Goal: Understand process/instructions: Learn how to perform a task or action

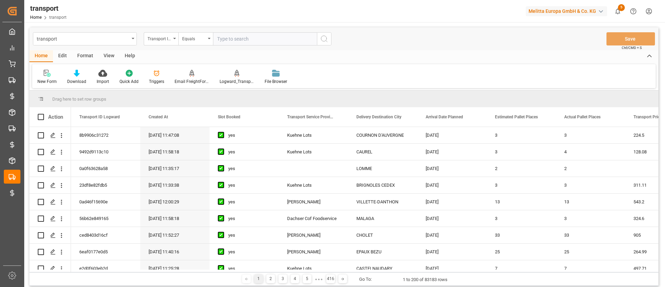
click at [319, 89] on div "transport Transport ID Logward Equals Save Ctrl/CMD + S Home Edit Format View H…" at bounding box center [343, 156] width 629 height 258
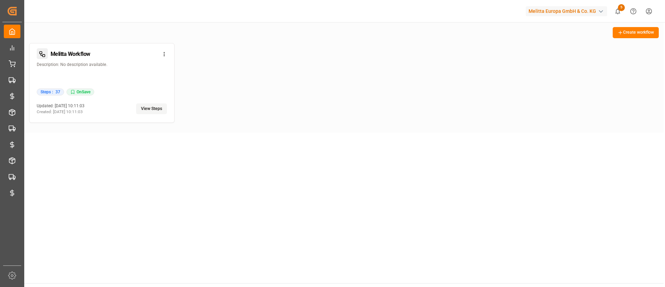
click at [164, 111] on button "View Steps" at bounding box center [151, 108] width 31 height 11
